Goal: Information Seeking & Learning: Understand process/instructions

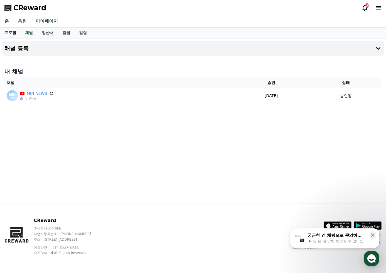
click at [10, 32] on link "프로필" at bounding box center [10, 33] width 21 height 11
select select "**********"
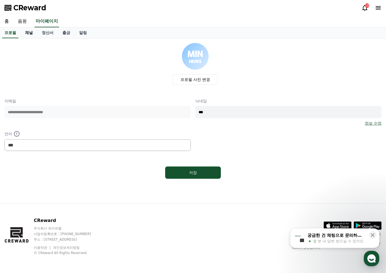
click at [33, 30] on link "채널" at bounding box center [29, 33] width 17 height 11
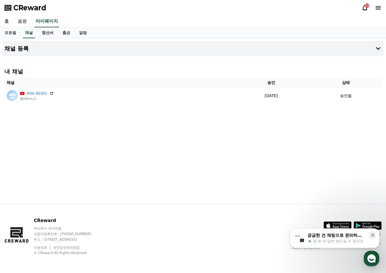
click at [48, 32] on link "정산서" at bounding box center [47, 33] width 21 height 11
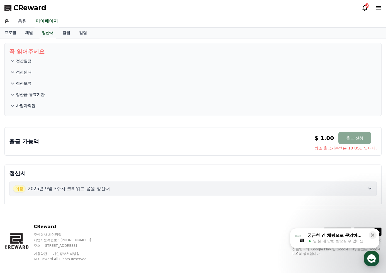
click at [15, 20] on link "음원" at bounding box center [22, 22] width 18 height 12
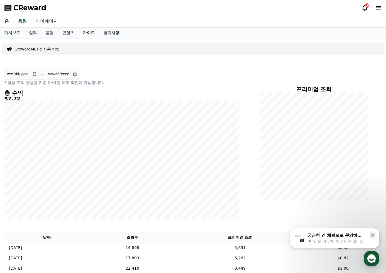
click at [80, 30] on link "가이드" at bounding box center [89, 33] width 21 height 11
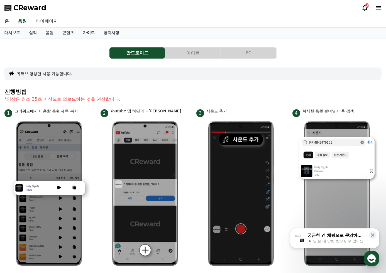
click at [84, 31] on link "가이드" at bounding box center [89, 33] width 16 height 11
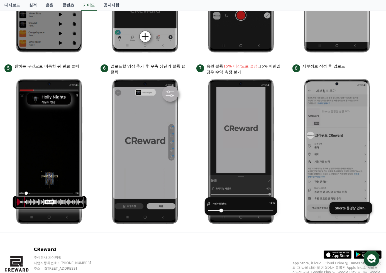
scroll to position [205, 0]
